Goal: Navigation & Orientation: Find specific page/section

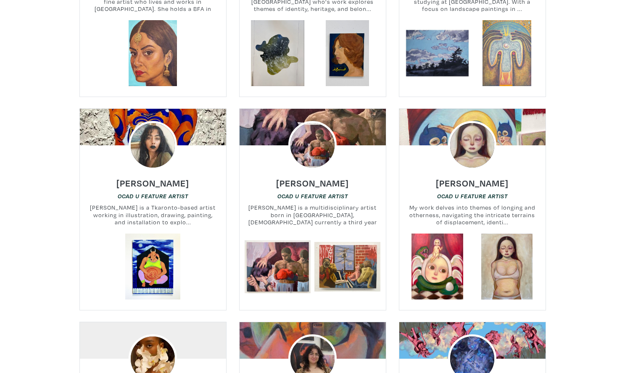
scroll to position [2560, 0]
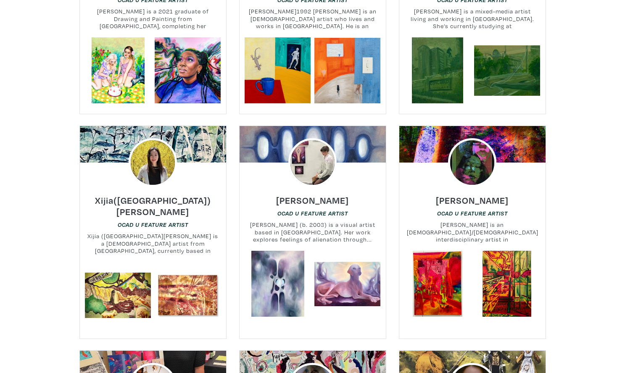
drag, startPoint x: 351, startPoint y: 185, endPoint x: 263, endPoint y: 186, distance: 87.8
click at [263, 187] on div "Sophie Sawicka OCAD U Feature Artist Sophie Sawicka (b. 2003) is a visual artis…" at bounding box center [312, 219] width 159 height 64
copy h6 "[PERSON_NAME]"
click at [330, 195] on h6 "[PERSON_NAME]" at bounding box center [312, 200] width 73 height 11
